Goal: Task Accomplishment & Management: Manage account settings

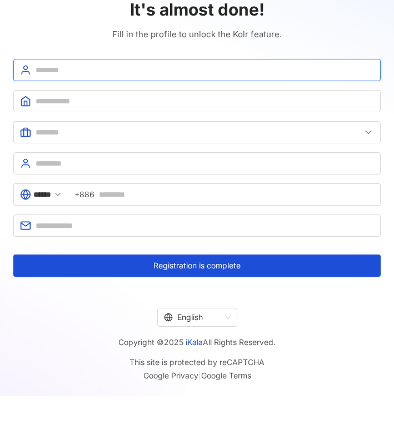
click at [145, 72] on input "text" at bounding box center [205, 70] width 339 height 12
type input "*********"
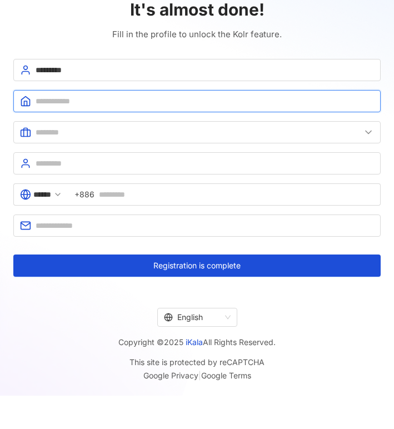
click at [117, 105] on input "text" at bounding box center [205, 101] width 339 height 12
type input "*********"
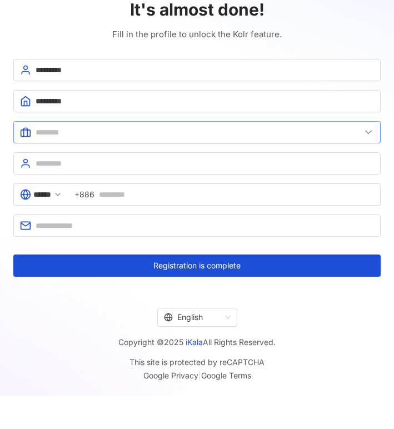
click at [91, 125] on span at bounding box center [196, 132] width 367 height 22
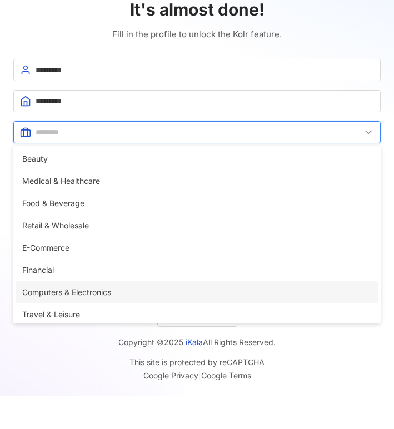
scroll to position [227, 0]
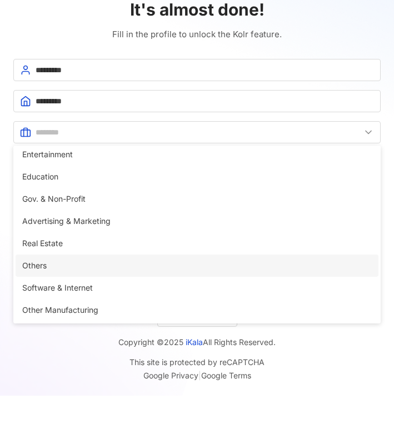
click at [68, 262] on span "Others" at bounding box center [197, 266] width 350 height 12
type input "******"
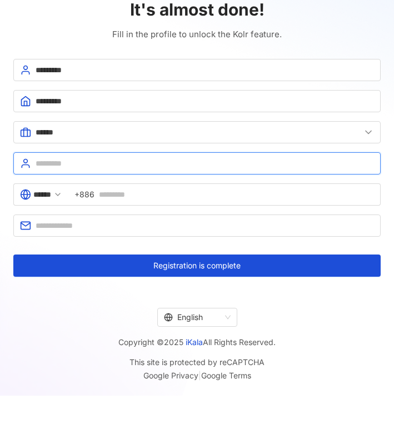
click at [55, 160] on input "text" at bounding box center [205, 163] width 339 height 12
type input "*"
type input "**********"
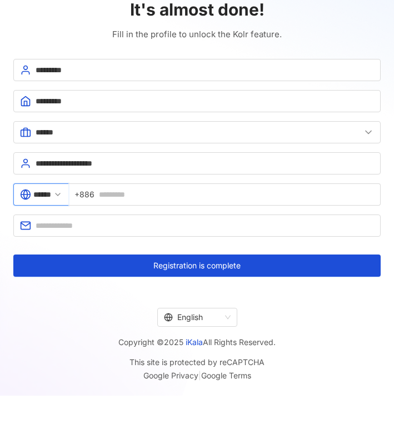
click at [49, 197] on input "******" at bounding box center [42, 194] width 18 height 12
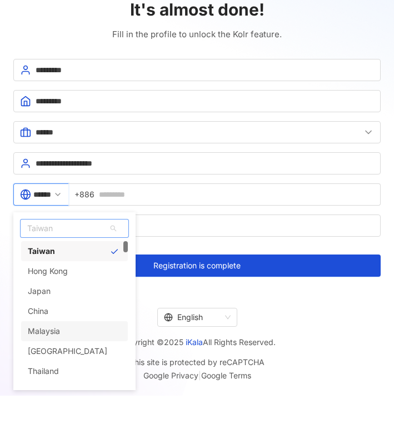
click at [61, 333] on div "Malaysia" at bounding box center [74, 331] width 107 height 20
type input "********"
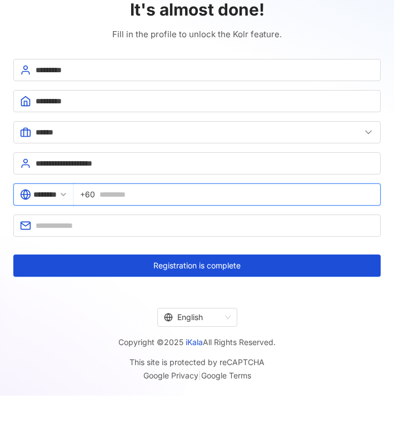
click at [122, 194] on input "text" at bounding box center [237, 194] width 275 height 12
type input "*********"
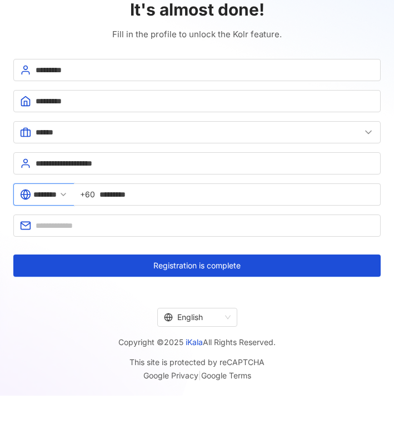
click at [75, 213] on div "******** +60 *********" at bounding box center [196, 198] width 367 height 31
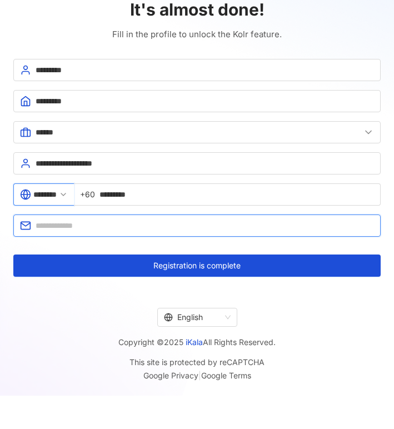
click at [79, 223] on input "text" at bounding box center [205, 226] width 339 height 12
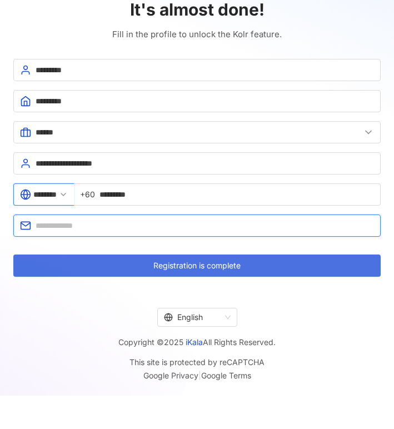
type input "**********"
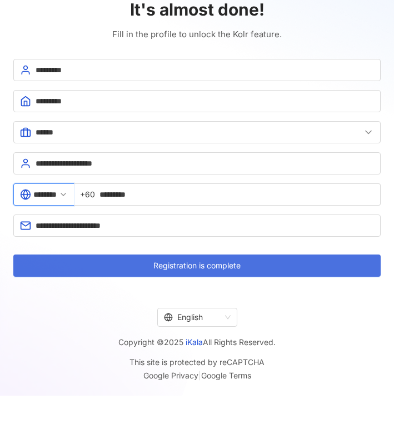
click at [156, 271] on button "Registration is complete" at bounding box center [196, 266] width 367 height 22
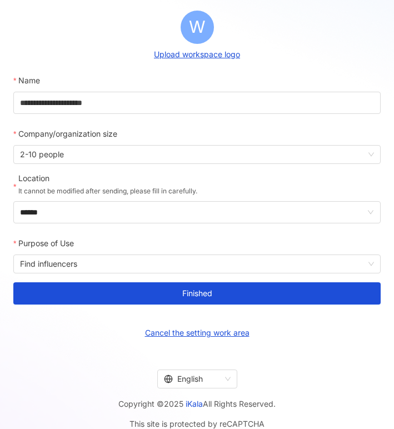
scroll to position [117, 0]
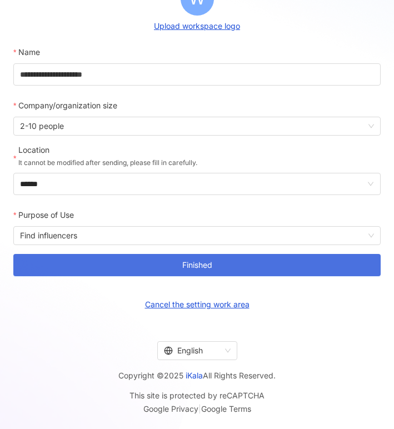
click at [200, 264] on span "Finished" at bounding box center [197, 265] width 30 height 9
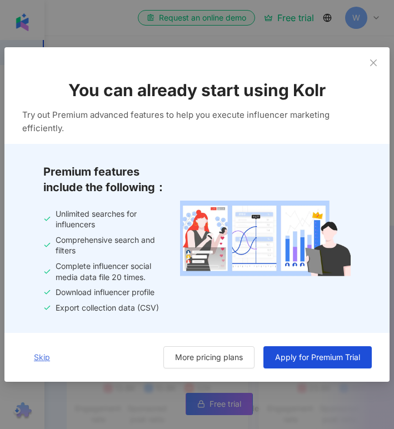
click at [41, 368] on button "Skip" at bounding box center [41, 357] width 39 height 22
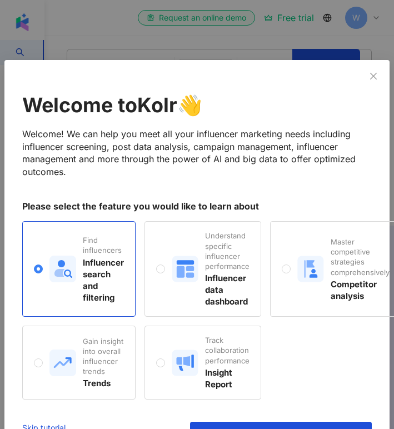
scroll to position [28, 0]
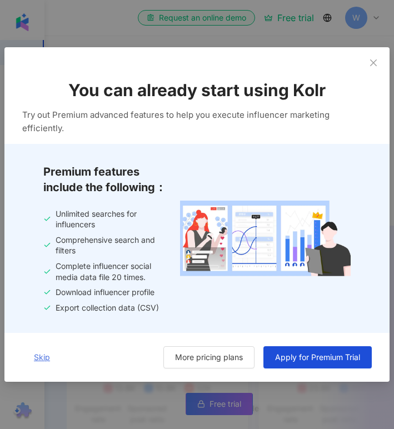
click at [39, 361] on span "Skip" at bounding box center [42, 357] width 16 height 9
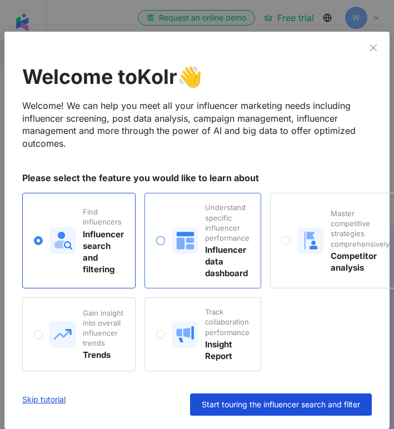
scroll to position [42, 0]
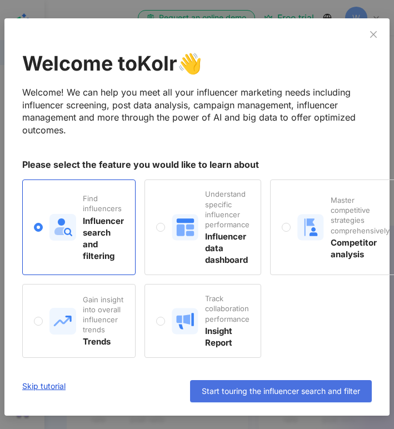
click at [269, 386] on button "Start touring the influencer search and filter" at bounding box center [281, 391] width 182 height 22
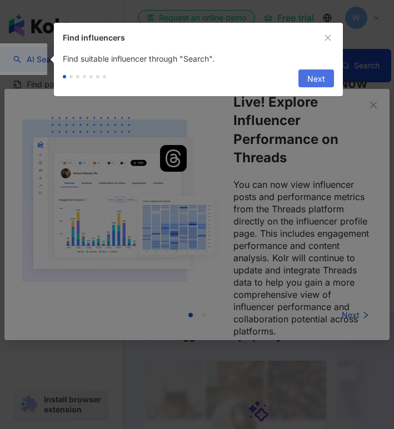
click at [311, 78] on span "Next" at bounding box center [316, 79] width 18 height 18
type input "*********"
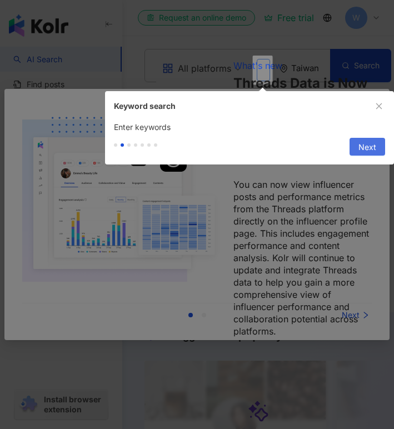
scroll to position [0, 59]
click at [365, 153] on span "Next" at bounding box center [368, 147] width 18 height 18
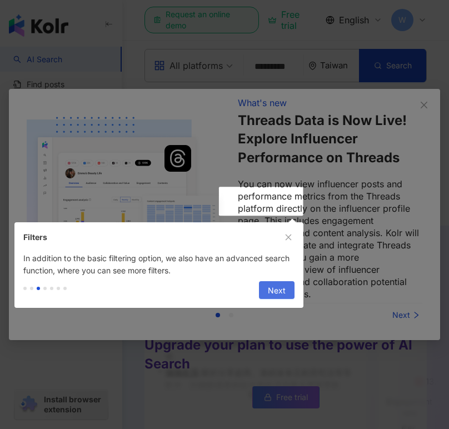
click at [280, 287] on span "Next" at bounding box center [277, 291] width 18 height 18
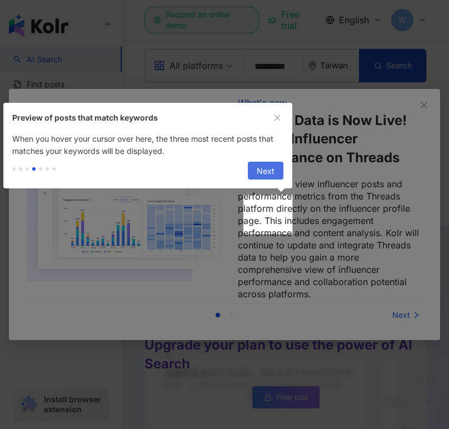
click at [270, 168] on span "Next" at bounding box center [266, 171] width 18 height 18
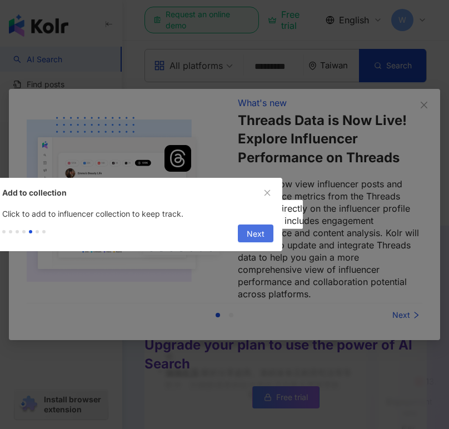
click at [260, 233] on span "Next" at bounding box center [256, 234] width 18 height 18
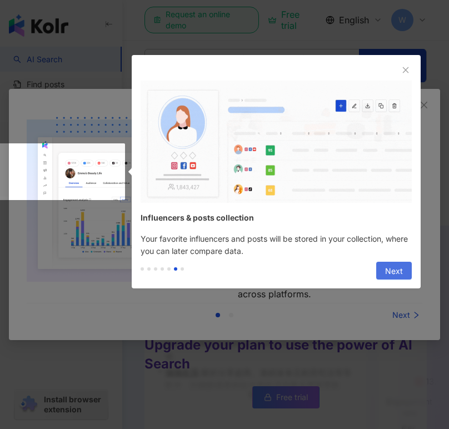
click at [394, 274] on span "Next" at bounding box center [394, 271] width 18 height 18
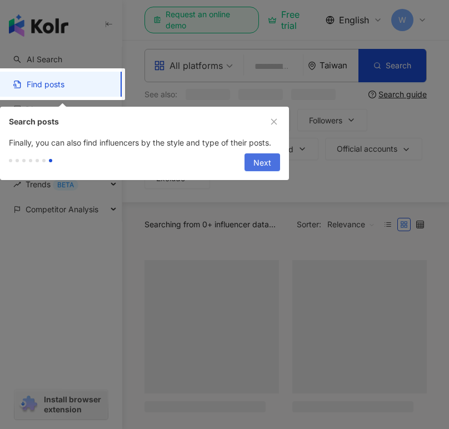
click at [394, 274] on div at bounding box center [224, 214] width 449 height 429
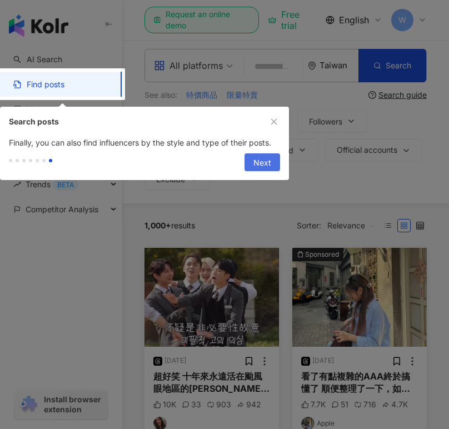
click at [269, 165] on span "Next" at bounding box center [263, 163] width 18 height 18
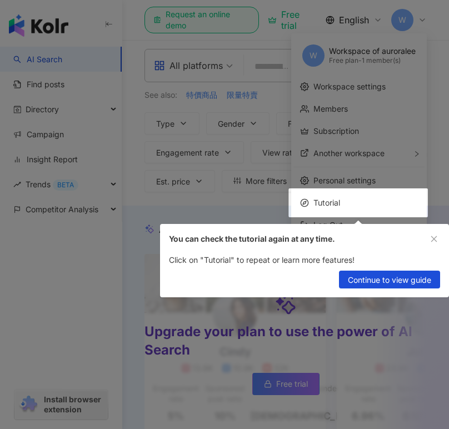
click at [65, 249] on div at bounding box center [224, 214] width 449 height 429
click at [86, 221] on div at bounding box center [224, 214] width 449 height 429
click at [394, 241] on icon "close" at bounding box center [434, 239] width 8 height 8
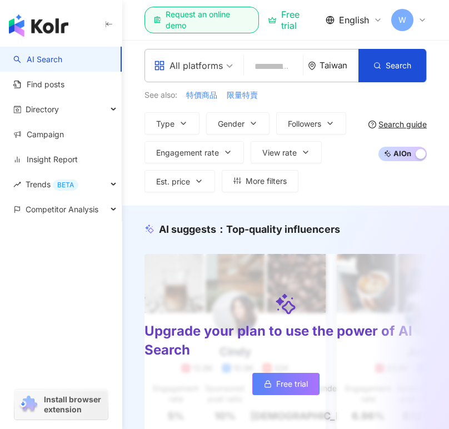
click at [394, 18] on icon at bounding box center [422, 20] width 9 height 9
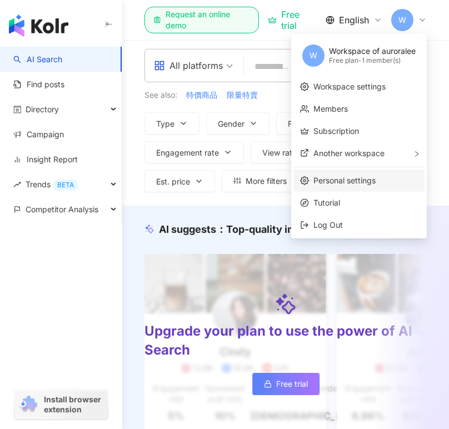
click at [341, 183] on link "Personal settings" at bounding box center [345, 180] width 62 height 9
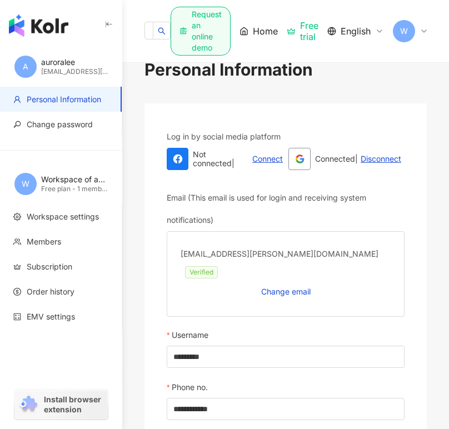
click at [71, 185] on div "Free plan - 1 member(s)" at bounding box center [74, 189] width 67 height 9
click at [73, 217] on span "Workspace settings" at bounding box center [63, 216] width 72 height 11
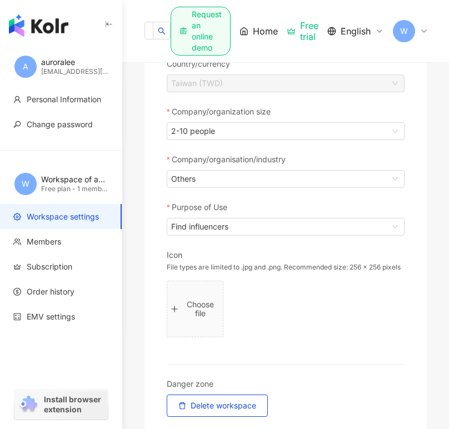
scroll to position [91, 0]
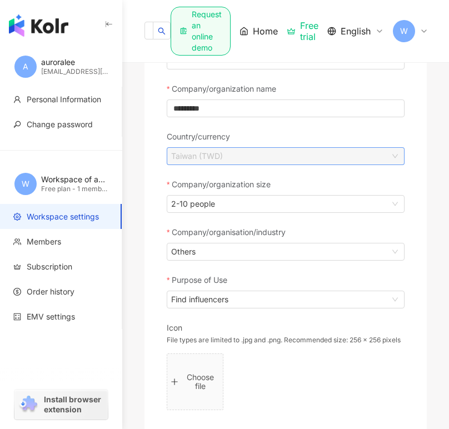
click at [375, 158] on span "Taiwan (TWD)" at bounding box center [285, 156] width 229 height 17
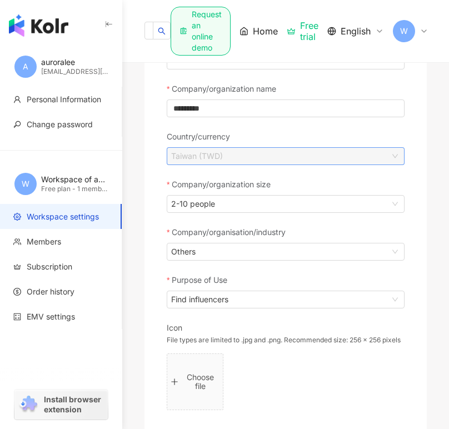
scroll to position [0, 0]
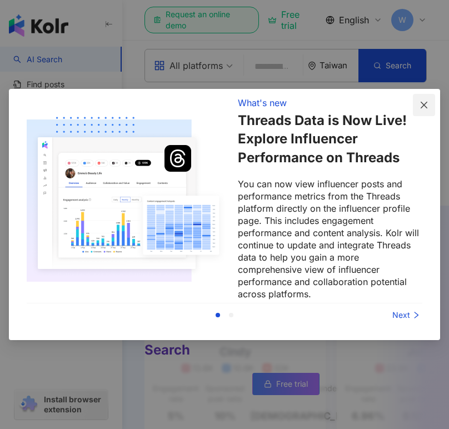
click at [423, 101] on icon "close" at bounding box center [424, 105] width 9 height 9
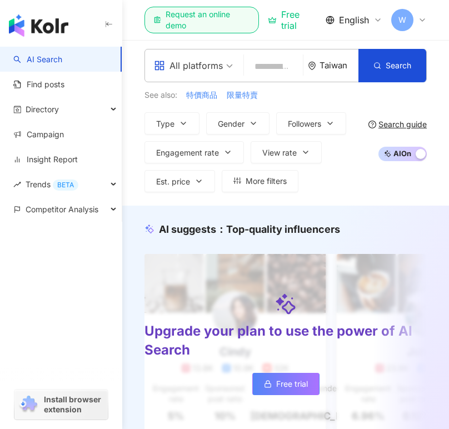
click at [420, 19] on icon at bounding box center [422, 20] width 4 height 2
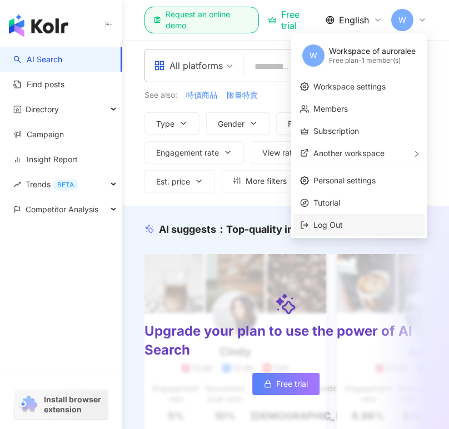
click at [333, 225] on span "Log Out" at bounding box center [328, 224] width 29 height 9
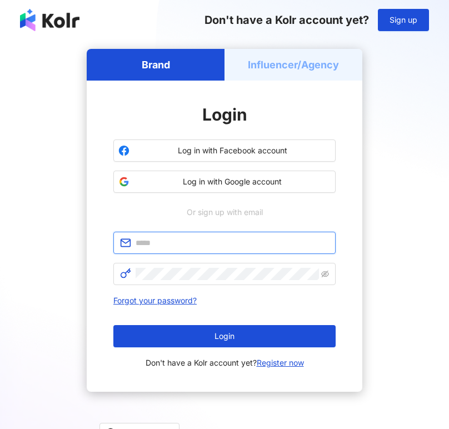
click at [224, 247] on input "text" at bounding box center [232, 243] width 193 height 12
click at [275, 360] on link "Register now" at bounding box center [280, 362] width 47 height 9
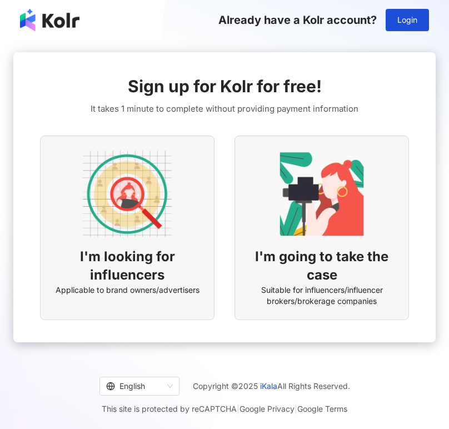
click at [125, 238] on img at bounding box center [127, 194] width 89 height 89
